Goal: Task Accomplishment & Management: Use online tool/utility

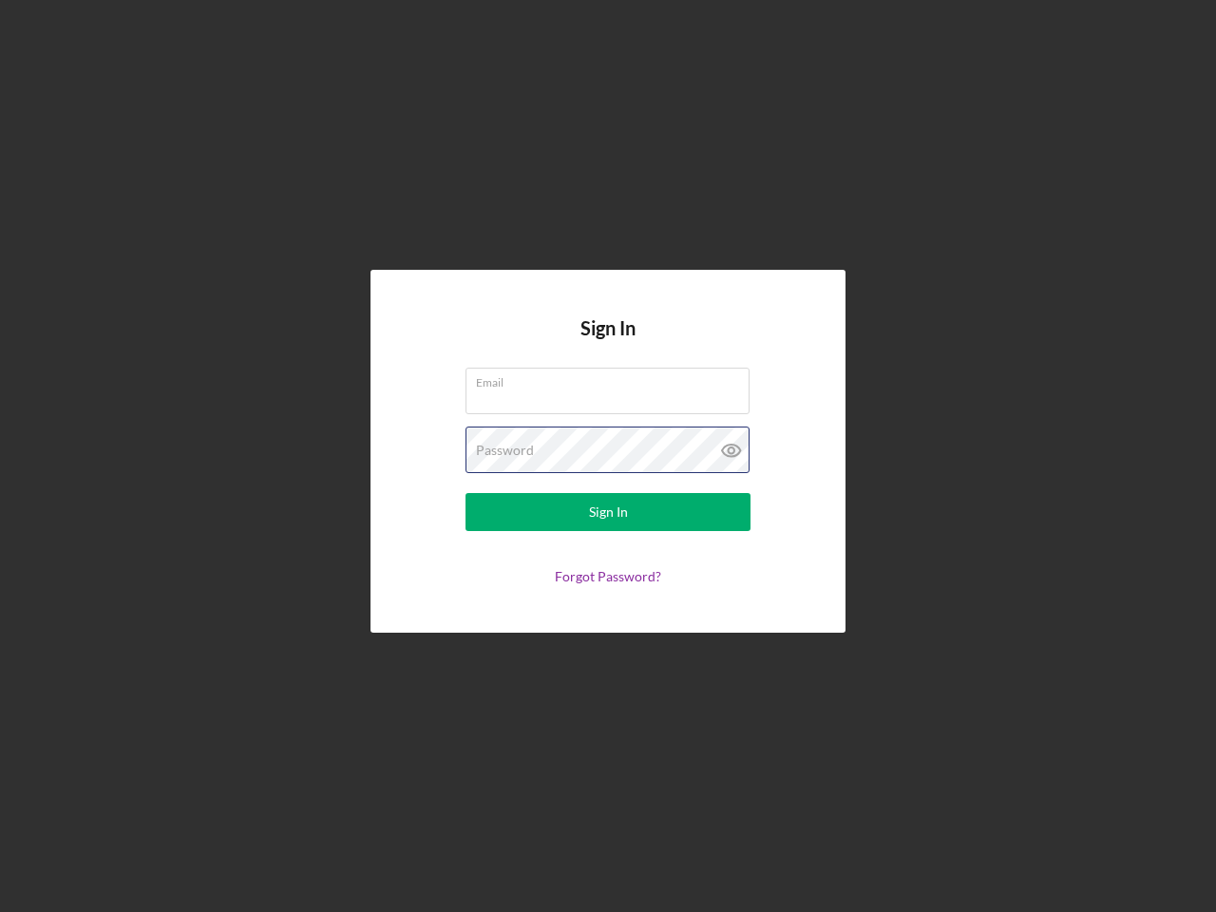
click at [608, 456] on div "Password" at bounding box center [608, 451] width 285 height 48
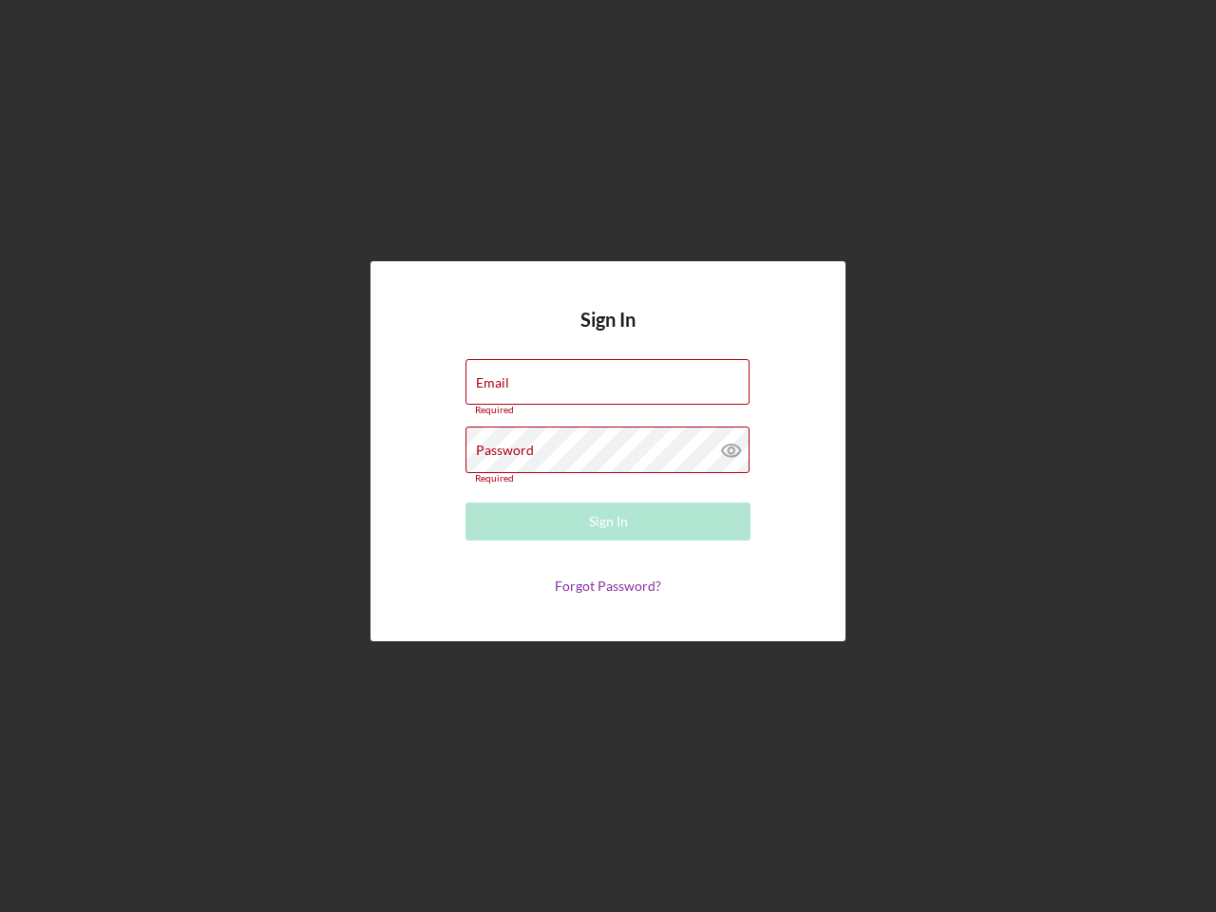
click at [732, 450] on icon at bounding box center [732, 451] width 48 height 48
